Goal: Communication & Community: Answer question/provide support

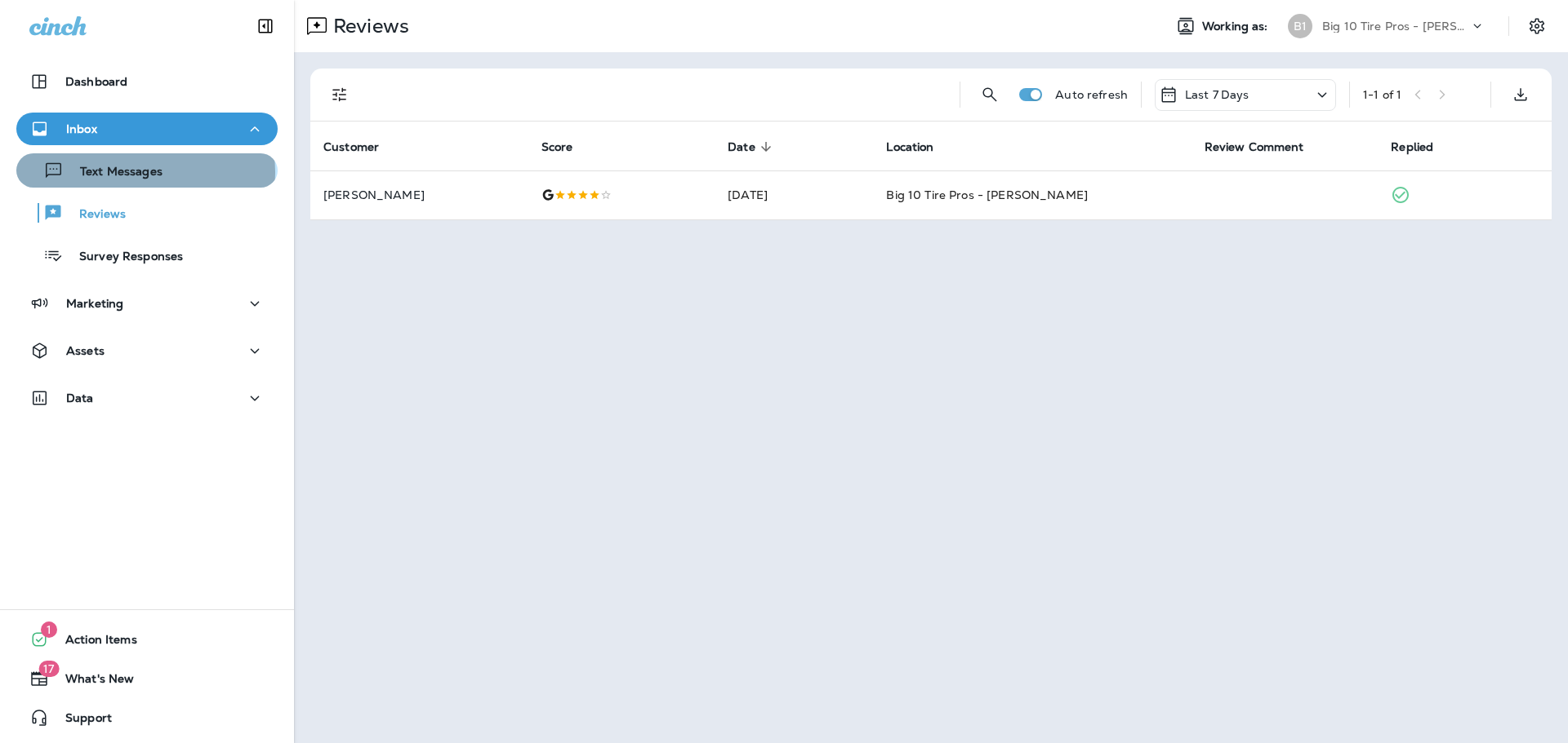
click at [144, 172] on p "Text Messages" at bounding box center [113, 173] width 99 height 16
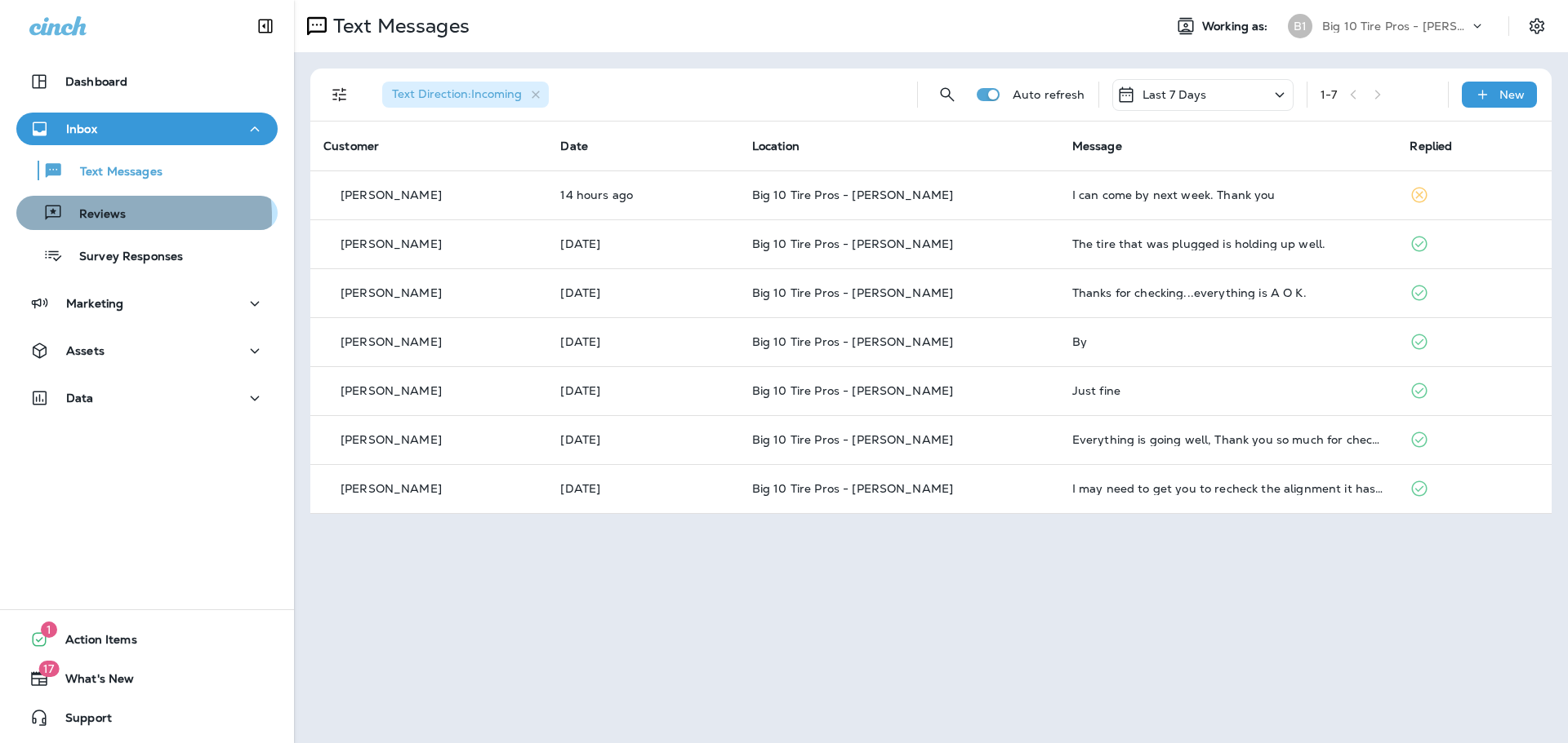
click at [118, 217] on p "Reviews" at bounding box center [95, 215] width 63 height 16
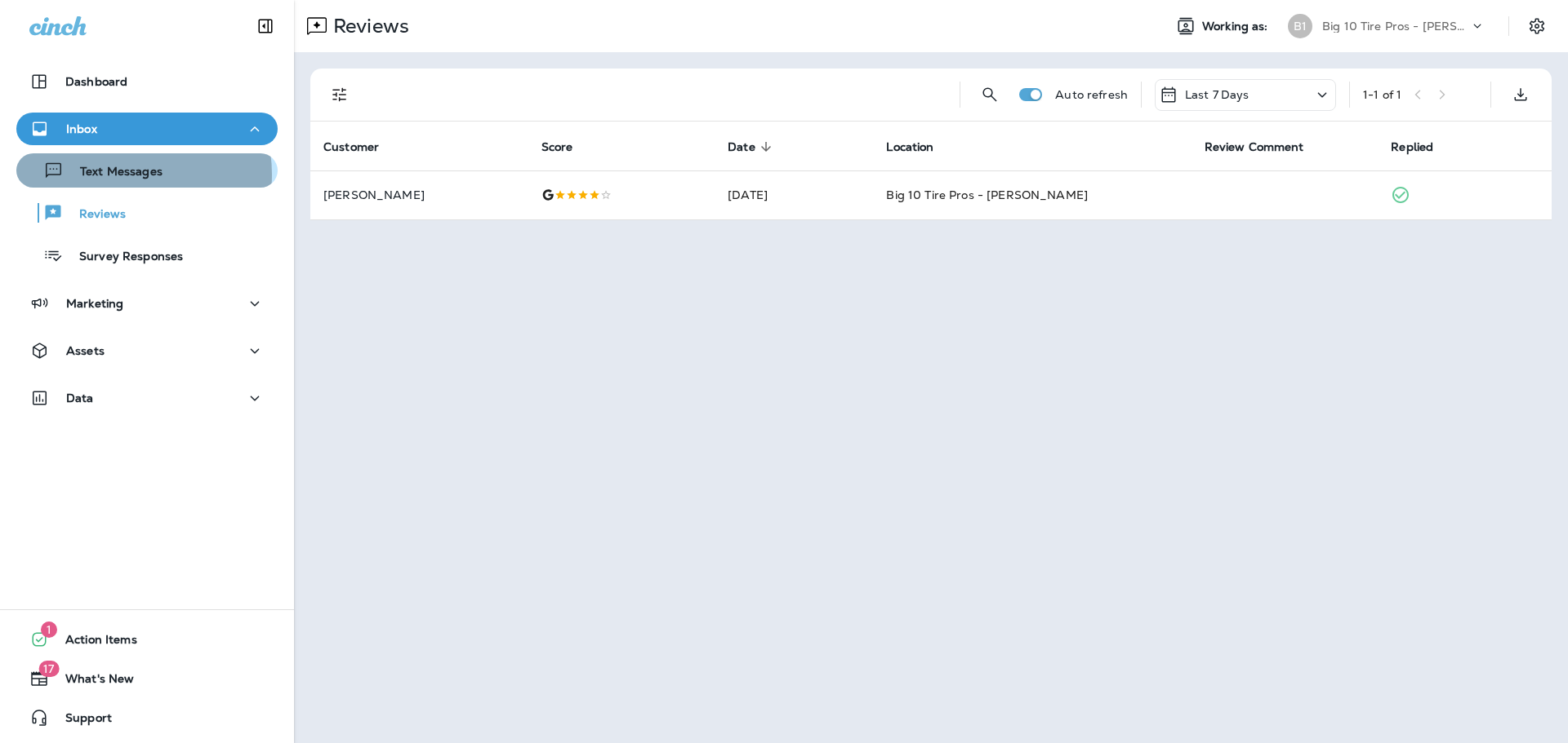
click at [120, 175] on p "Text Messages" at bounding box center [113, 173] width 99 height 16
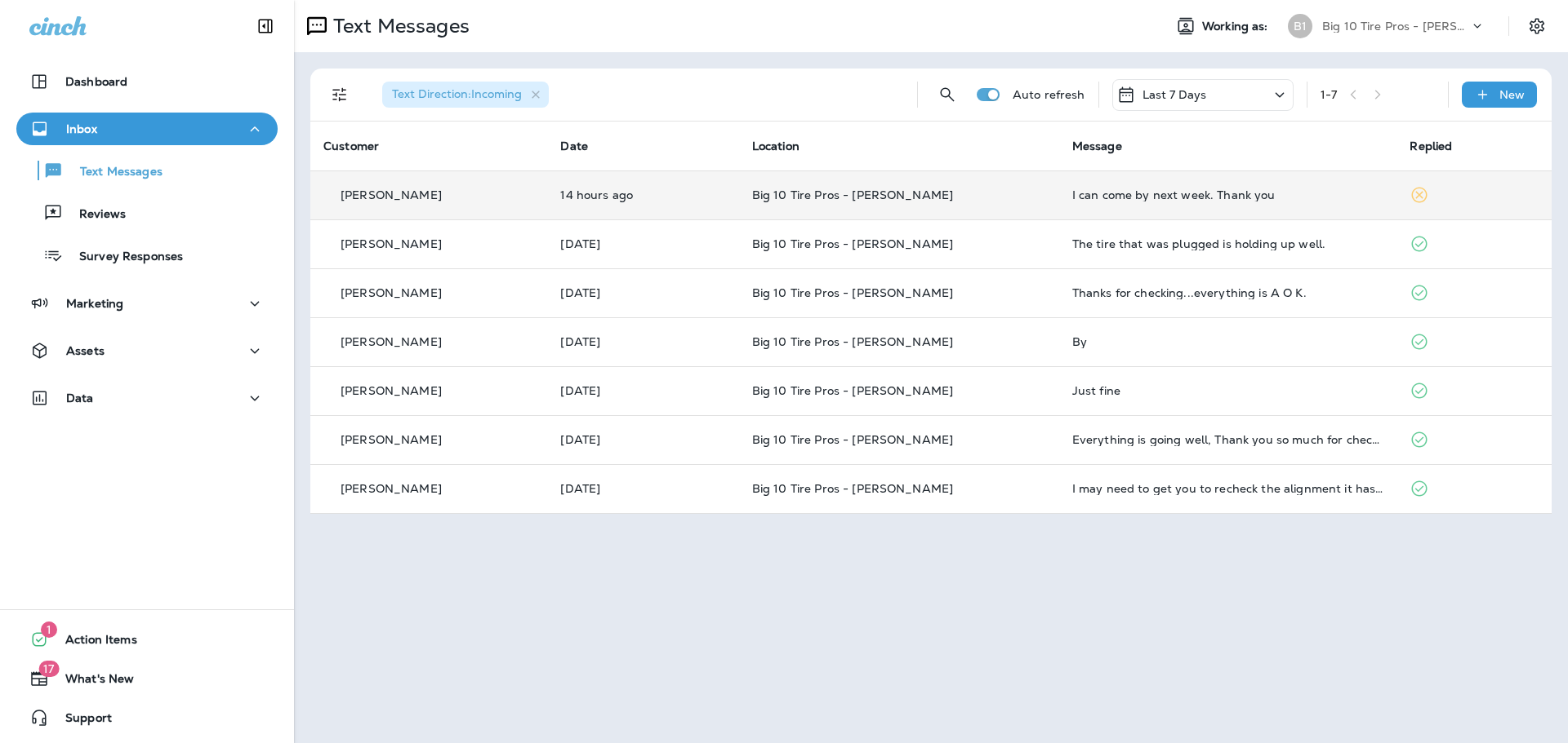
click at [1169, 204] on td "I can come by next week. Thank you" at bounding box center [1228, 196] width 338 height 49
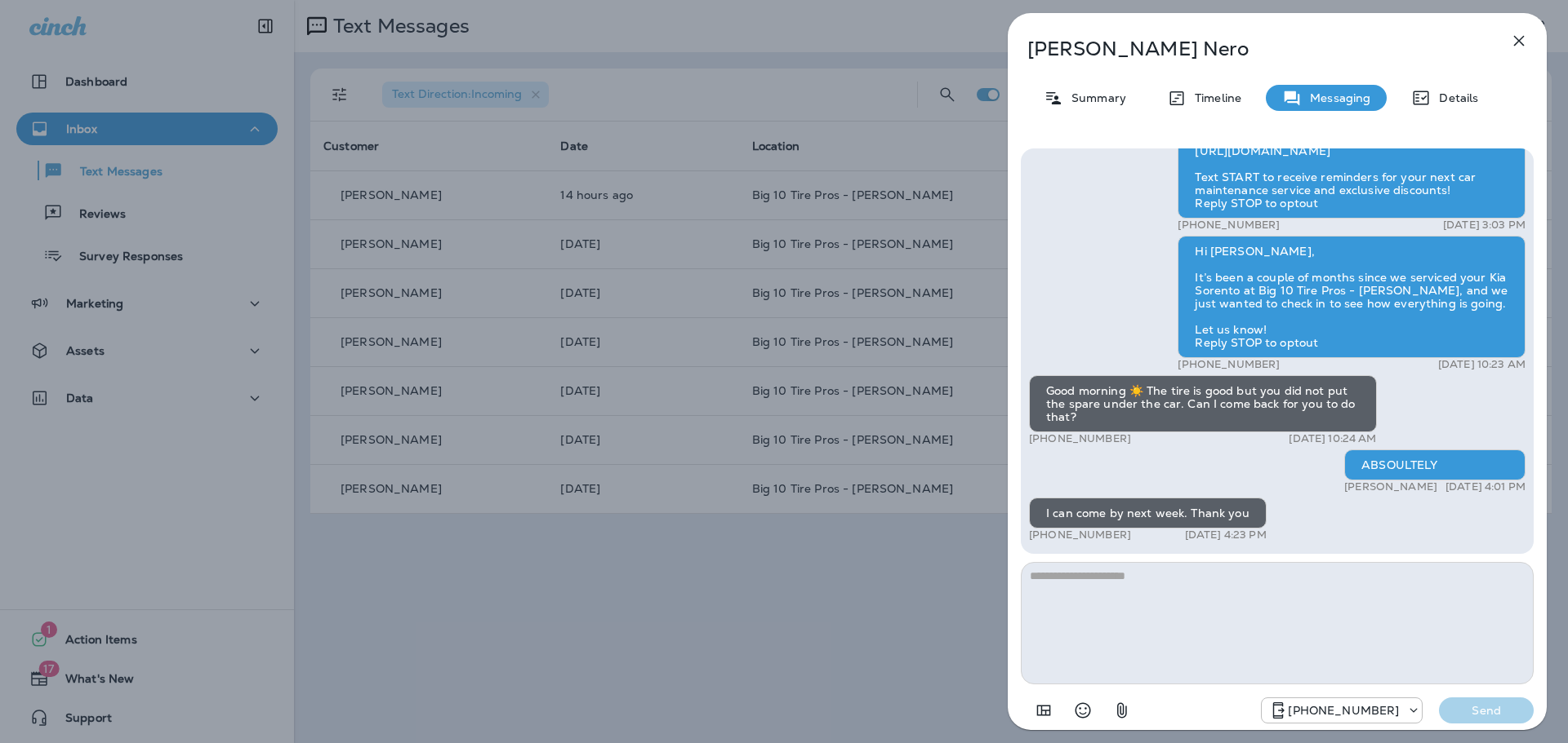
click at [1066, 588] on textarea at bounding box center [1276, 623] width 513 height 123
type textarea "**********"
click at [1498, 712] on p "Send" at bounding box center [1485, 710] width 68 height 15
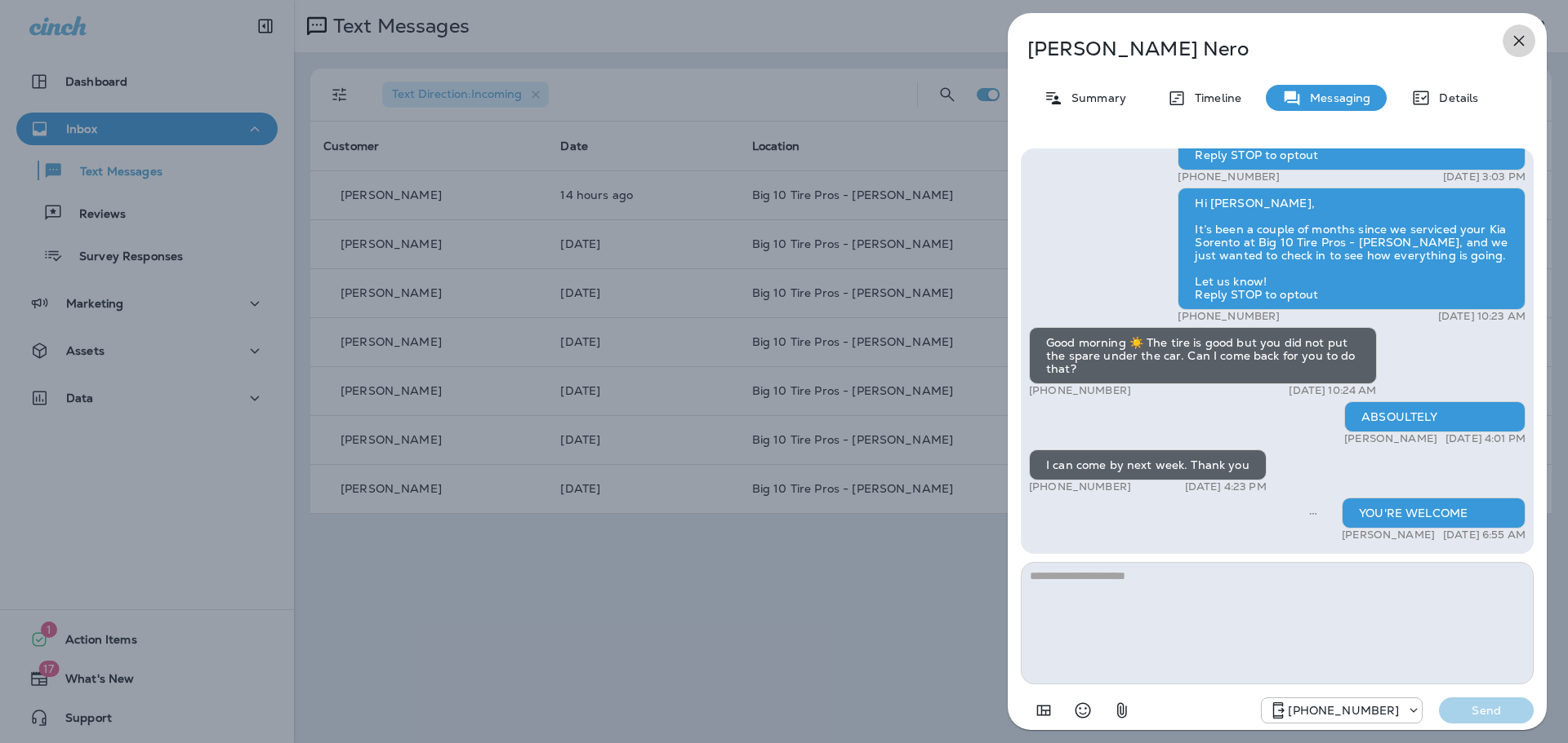
click at [1518, 31] on button "button" at bounding box center [1519, 41] width 33 height 33
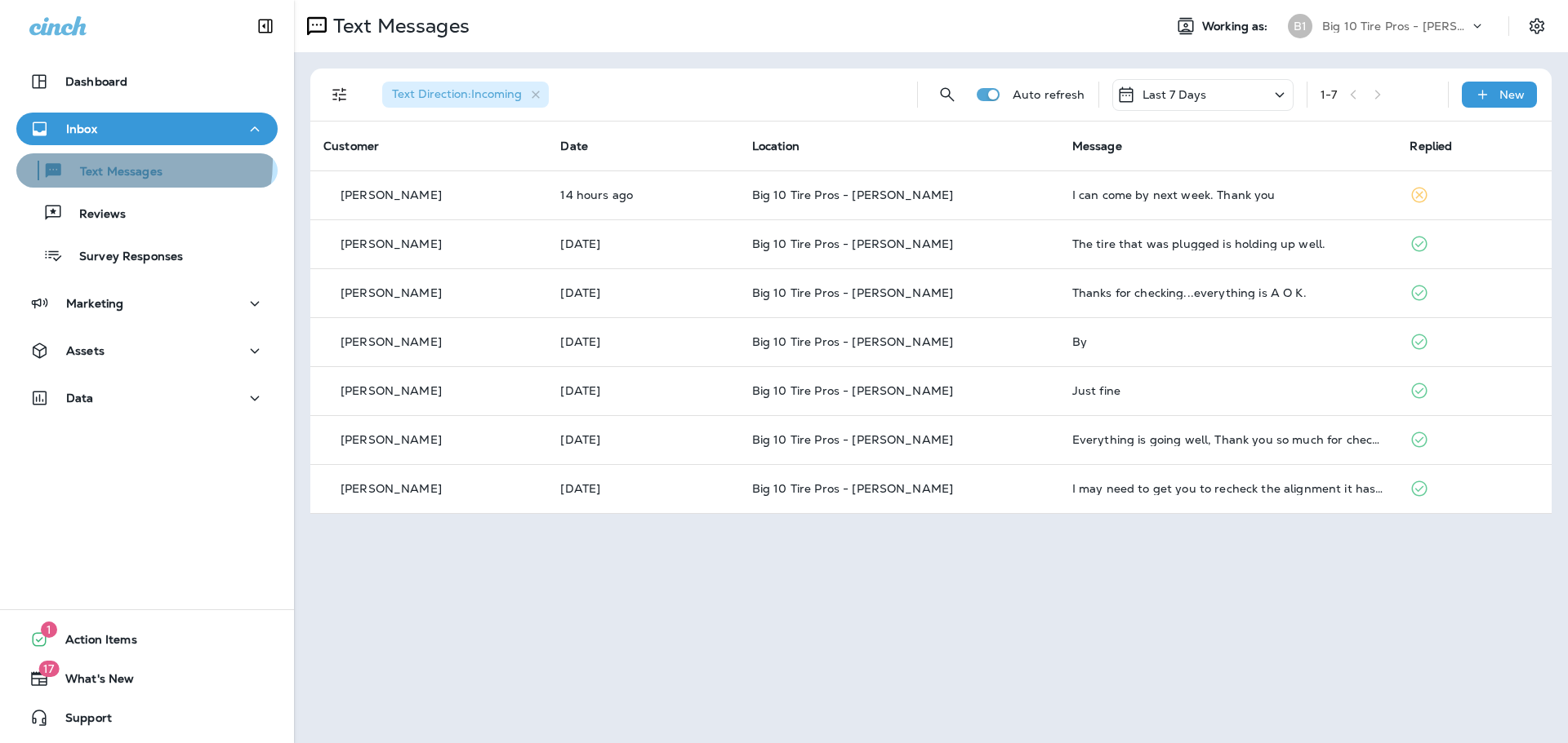
click at [120, 162] on div "Text Messages" at bounding box center [92, 170] width 139 height 25
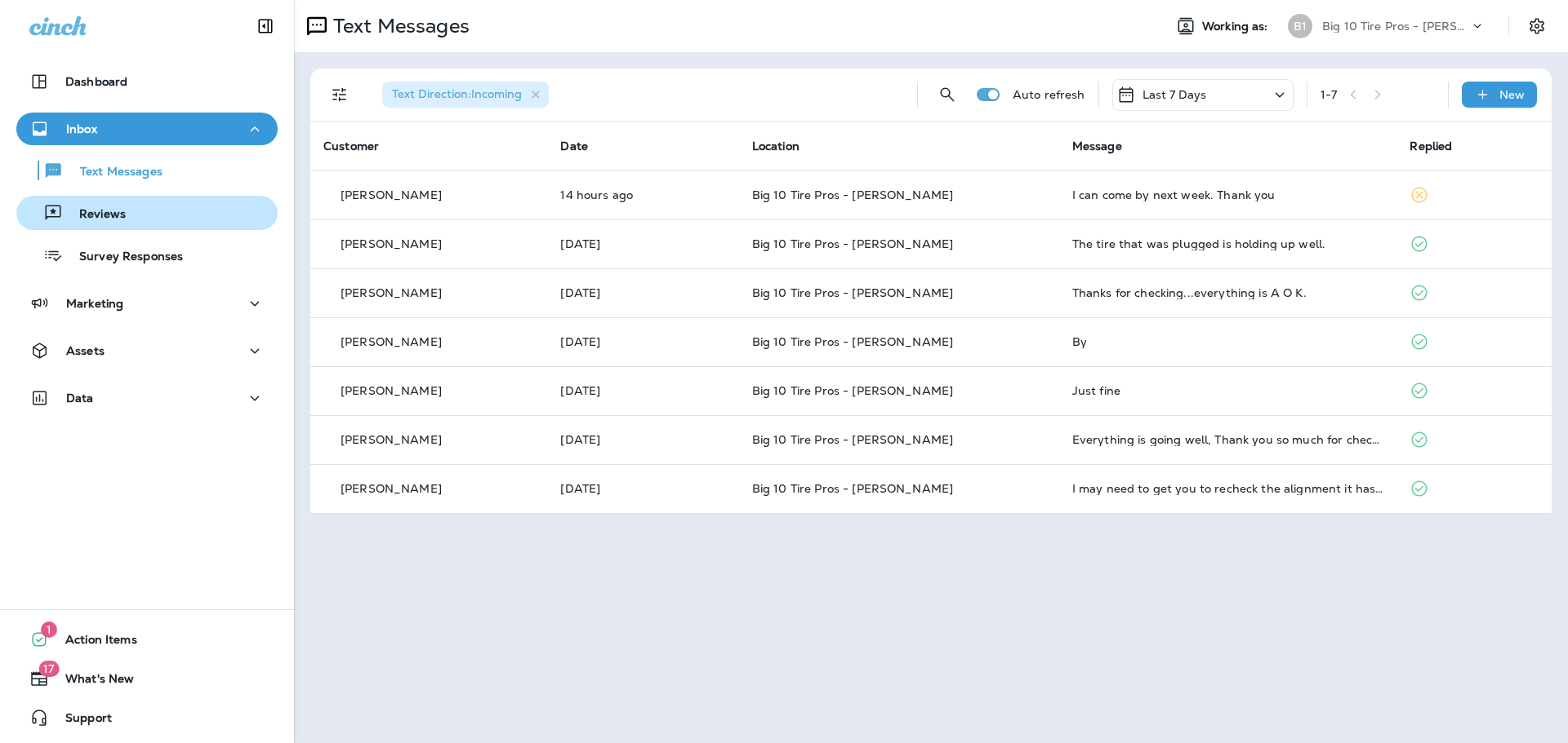
click at [114, 217] on p "Reviews" at bounding box center [95, 215] width 63 height 16
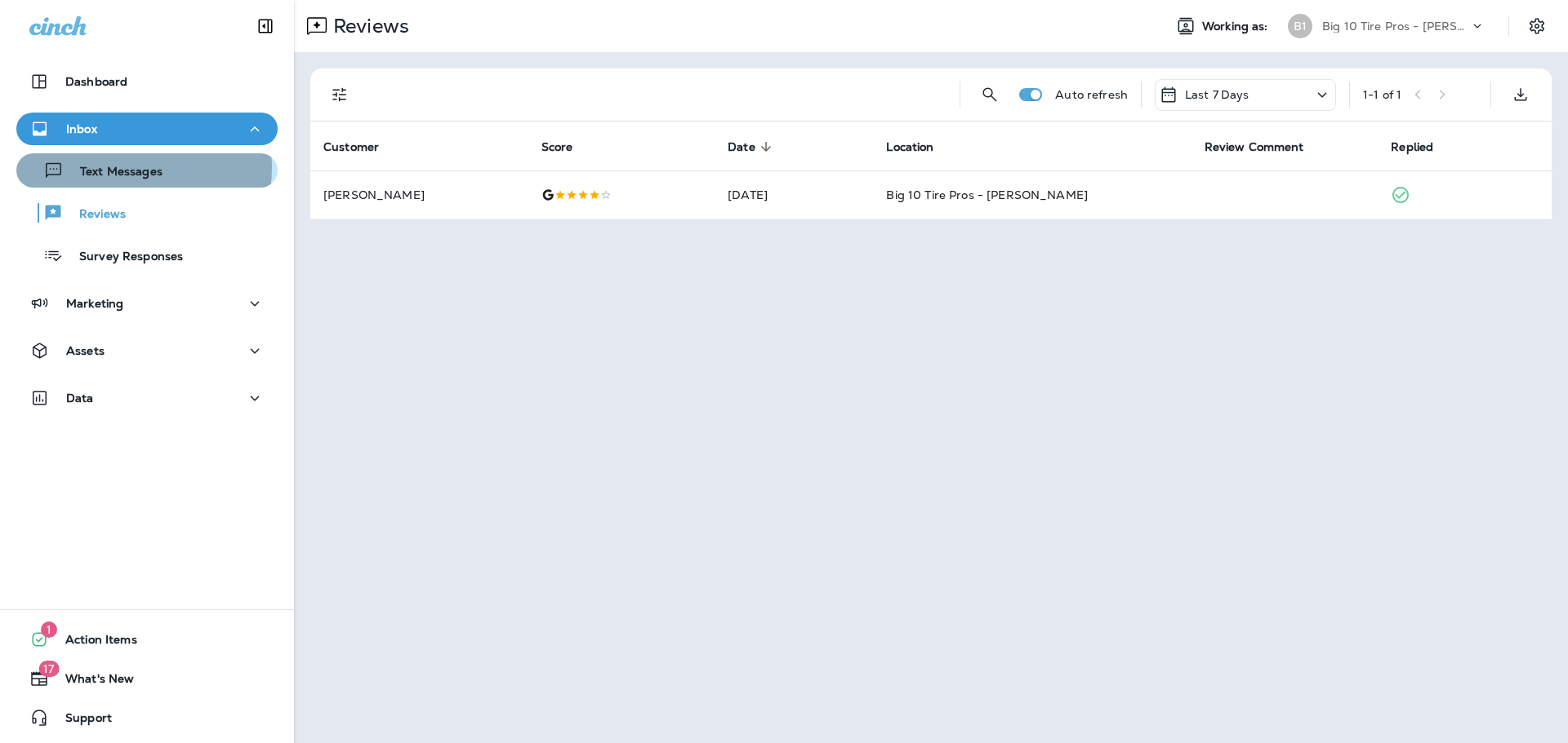
click at [135, 169] on p "Text Messages" at bounding box center [113, 173] width 99 height 16
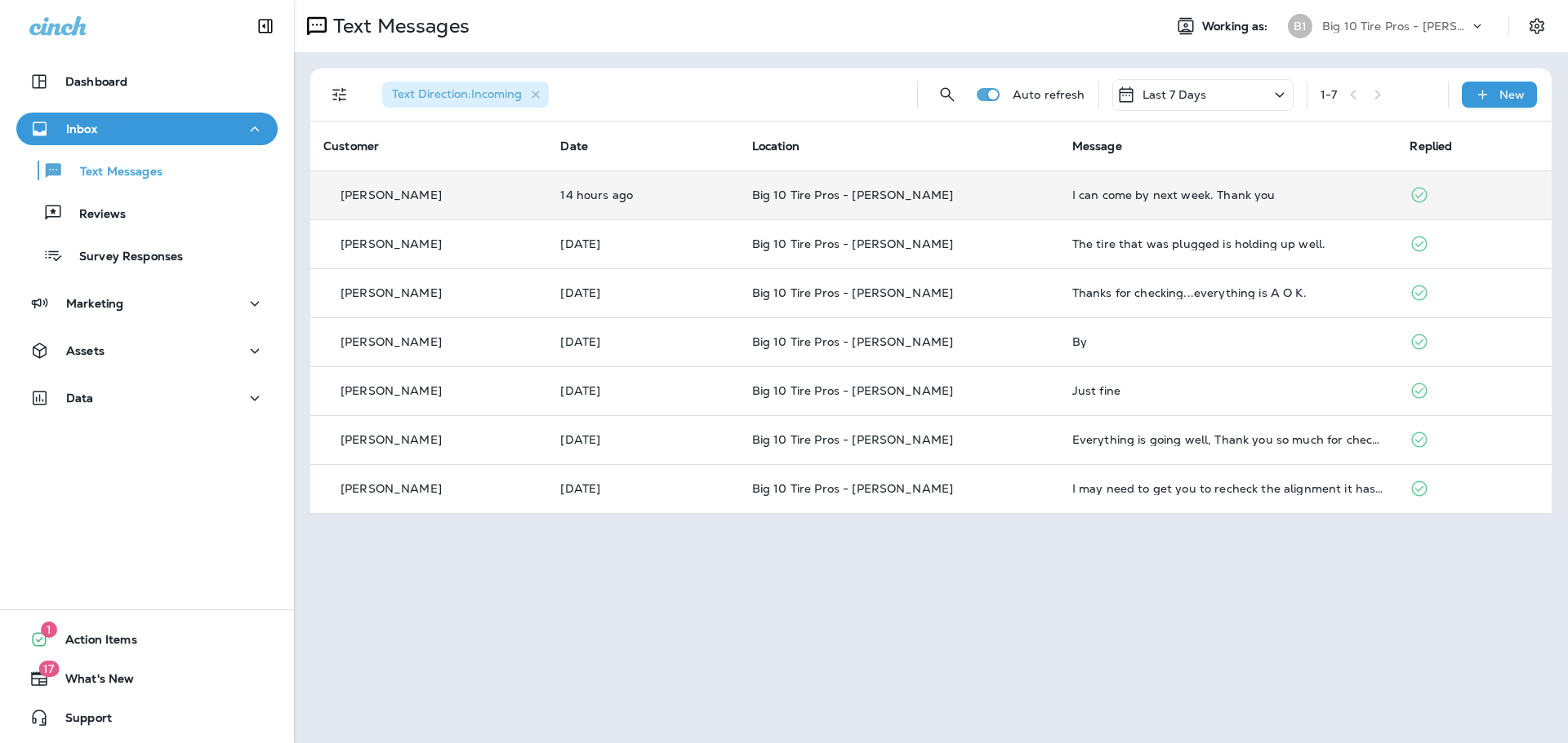
click at [1112, 201] on div "I can come by next week. Thank you" at bounding box center [1228, 195] width 312 height 13
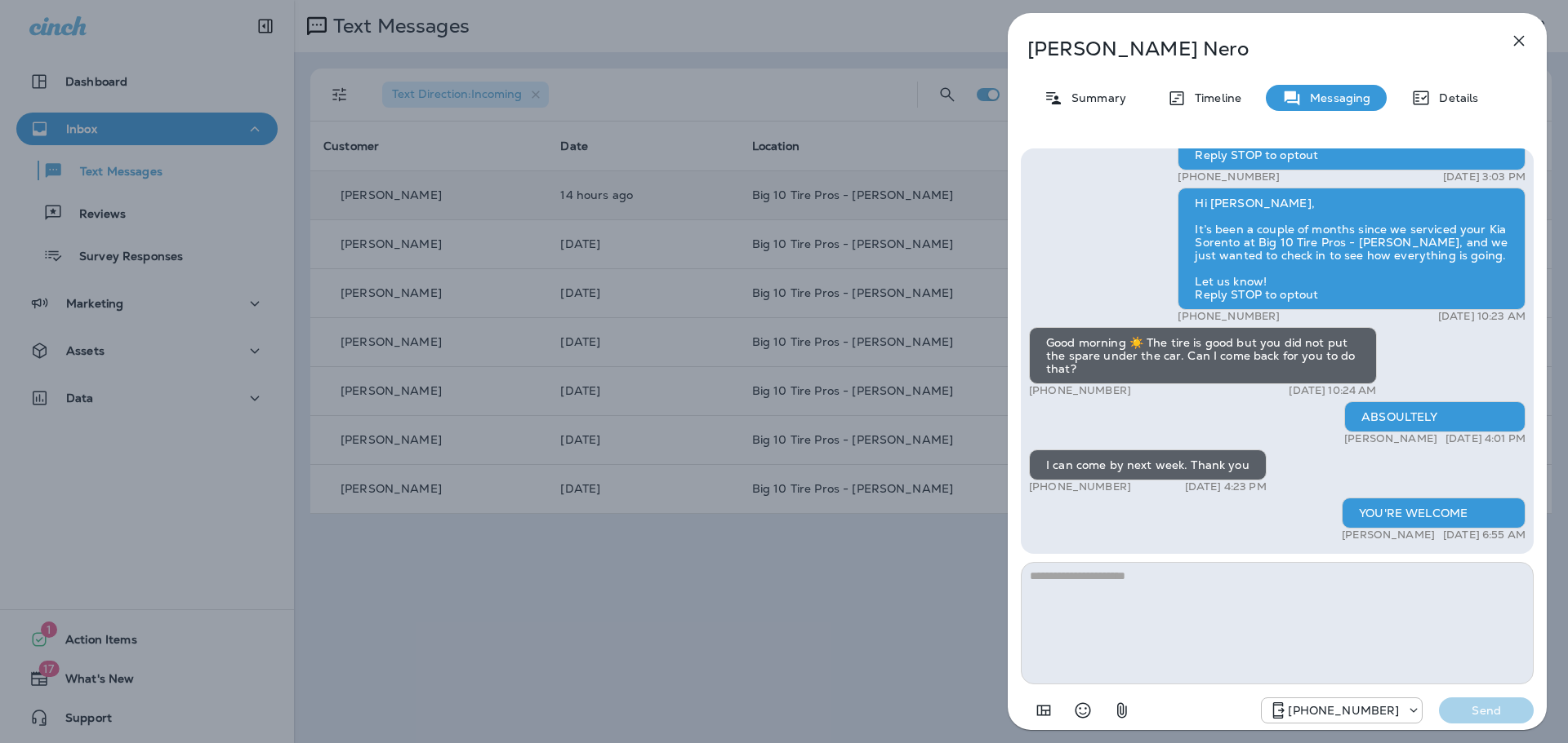
click at [1145, 595] on textarea at bounding box center [1276, 623] width 513 height 123
type textarea "*"
type textarea "**********"
click at [1491, 707] on p "Send" at bounding box center [1485, 710] width 68 height 15
